Goal: Transaction & Acquisition: Subscribe to service/newsletter

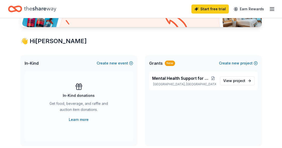
scroll to position [101, 0]
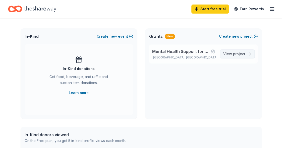
click at [234, 53] on span "project" at bounding box center [239, 54] width 12 height 4
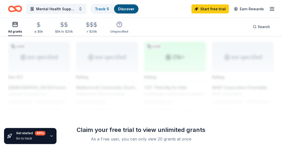
scroll to position [502, 0]
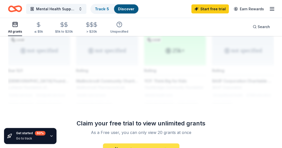
click at [151, 144] on link "Start free All Access trial" at bounding box center [141, 150] width 76 height 12
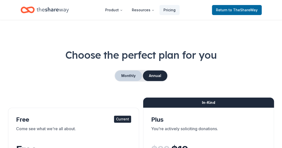
click at [127, 76] on button "Monthly" at bounding box center [128, 76] width 27 height 11
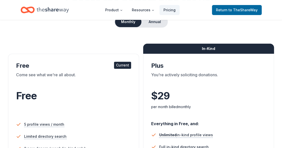
scroll to position [25, 0]
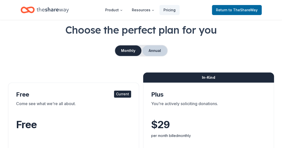
click at [155, 49] on button "Annual" at bounding box center [154, 50] width 25 height 11
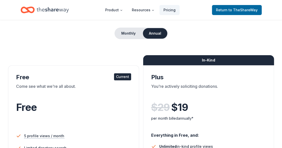
scroll to position [0, 0]
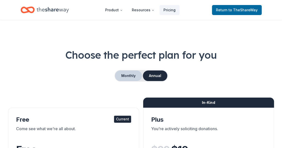
click at [126, 74] on button "Monthly" at bounding box center [128, 76] width 27 height 11
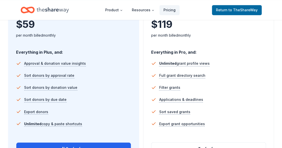
scroll to position [352, 0]
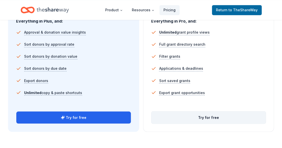
click at [210, 118] on button "Try for free" at bounding box center [209, 118] width 115 height 12
